Goal: Task Accomplishment & Management: Manage account settings

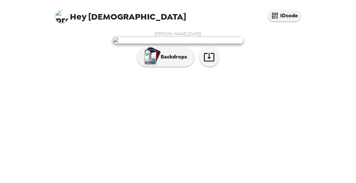
click at [71, 70] on div "[PERSON_NAME] , [DATE] Backdrops" at bounding box center [178, 50] width 248 height 39
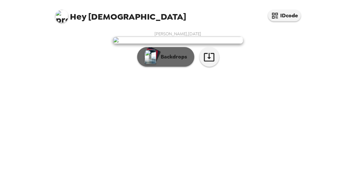
click at [152, 64] on img "button" at bounding box center [150, 57] width 11 height 14
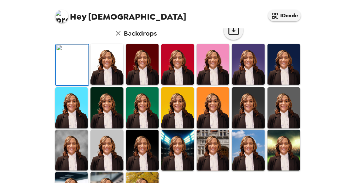
scroll to position [85, 0]
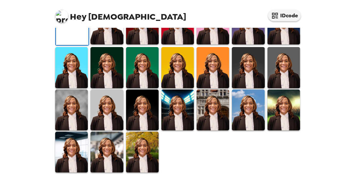
click at [175, 44] on img at bounding box center [177, 24] width 33 height 41
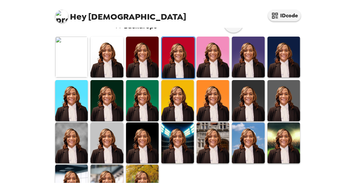
scroll to position [213, 0]
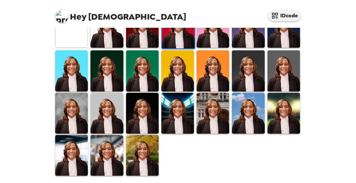
click at [132, 154] on img at bounding box center [142, 155] width 33 height 41
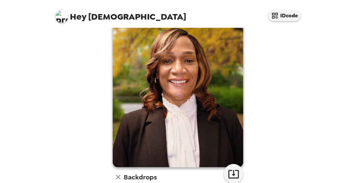
scroll to position [98, 0]
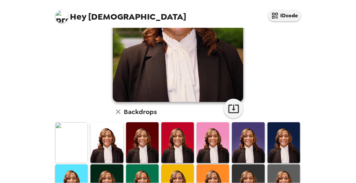
click at [172, 142] on img at bounding box center [177, 142] width 33 height 41
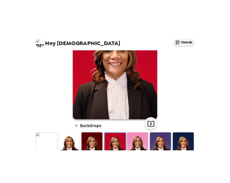
scroll to position [33, 0]
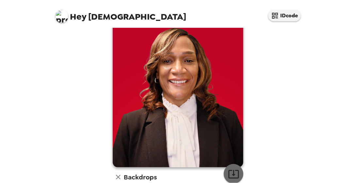
click at [228, 171] on icon "button" at bounding box center [233, 173] width 11 height 11
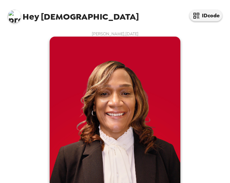
scroll to position [98, 0]
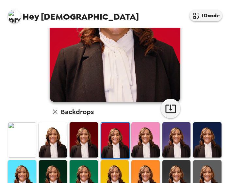
click at [138, 144] on img at bounding box center [145, 139] width 28 height 35
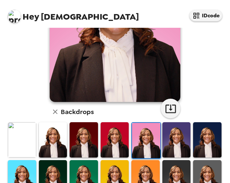
click at [56, 137] on img at bounding box center [53, 139] width 28 height 35
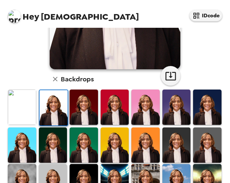
scroll to position [163, 0]
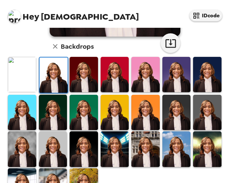
click at [115, 103] on img at bounding box center [114, 112] width 28 height 35
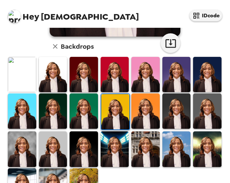
click at [164, 144] on img at bounding box center [176, 148] width 28 height 35
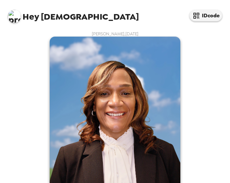
scroll to position [33, 0]
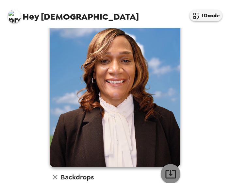
click at [166, 166] on button "button" at bounding box center [171, 174] width 20 height 20
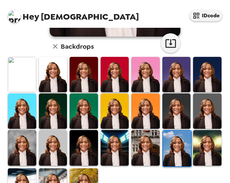
scroll to position [191, 0]
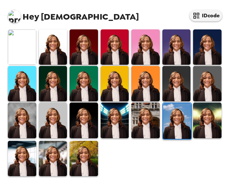
click at [29, 152] on img at bounding box center [22, 158] width 28 height 35
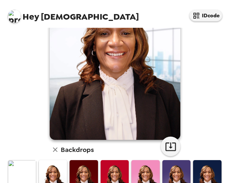
scroll to position [27, 0]
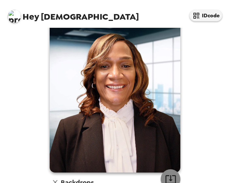
click at [167, 176] on icon "button" at bounding box center [170, 179] width 10 height 8
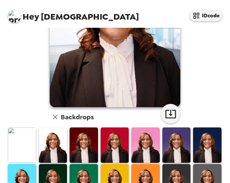
scroll to position [191, 0]
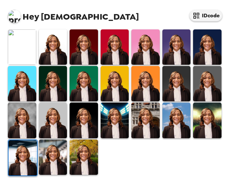
click at [83, 157] on img at bounding box center [83, 156] width 28 height 35
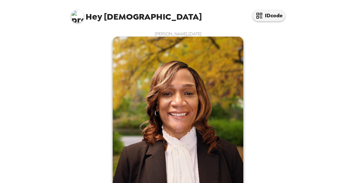
scroll to position [65, 0]
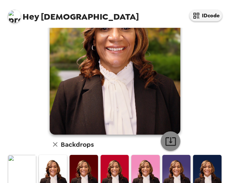
click at [173, 140] on icon "button" at bounding box center [170, 141] width 10 height 8
